Goal: Navigation & Orientation: Find specific page/section

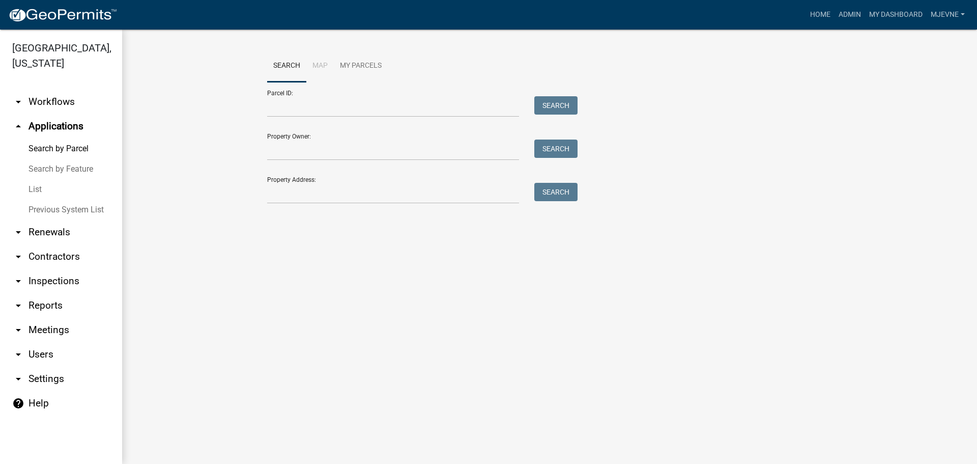
click at [51, 113] on link "arrow_drop_down Workflows" at bounding box center [61, 102] width 122 height 24
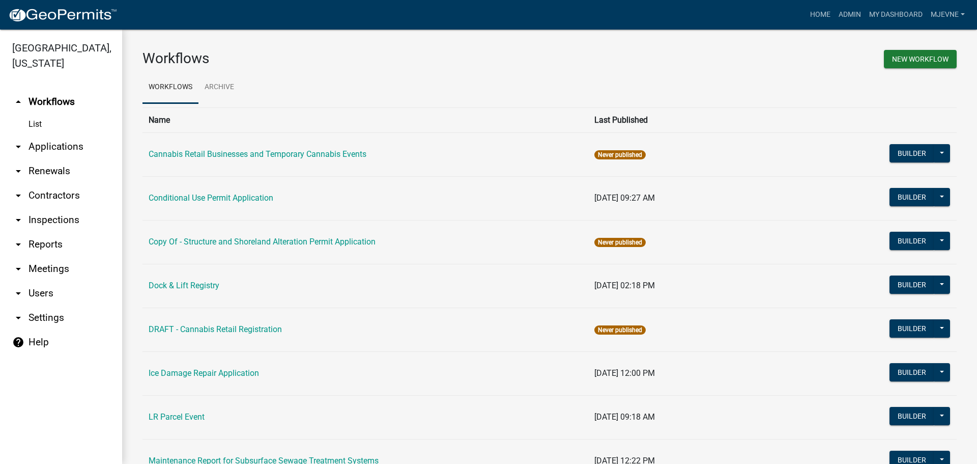
click at [57, 144] on link "arrow_drop_down Applications" at bounding box center [61, 146] width 122 height 24
